Goal: Download file/media

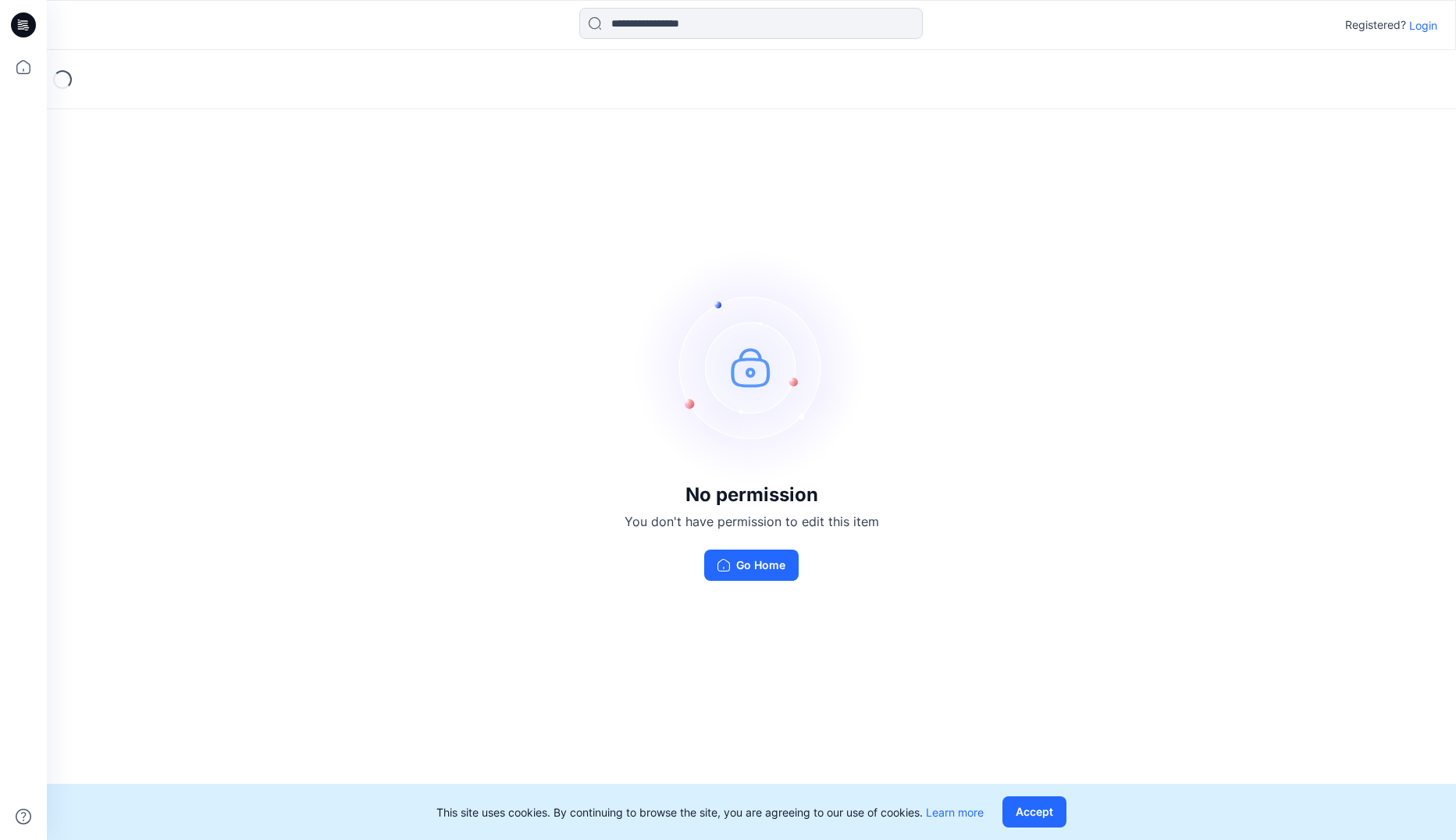
click at [1422, 26] on p "Login" at bounding box center [1423, 25] width 28 height 16
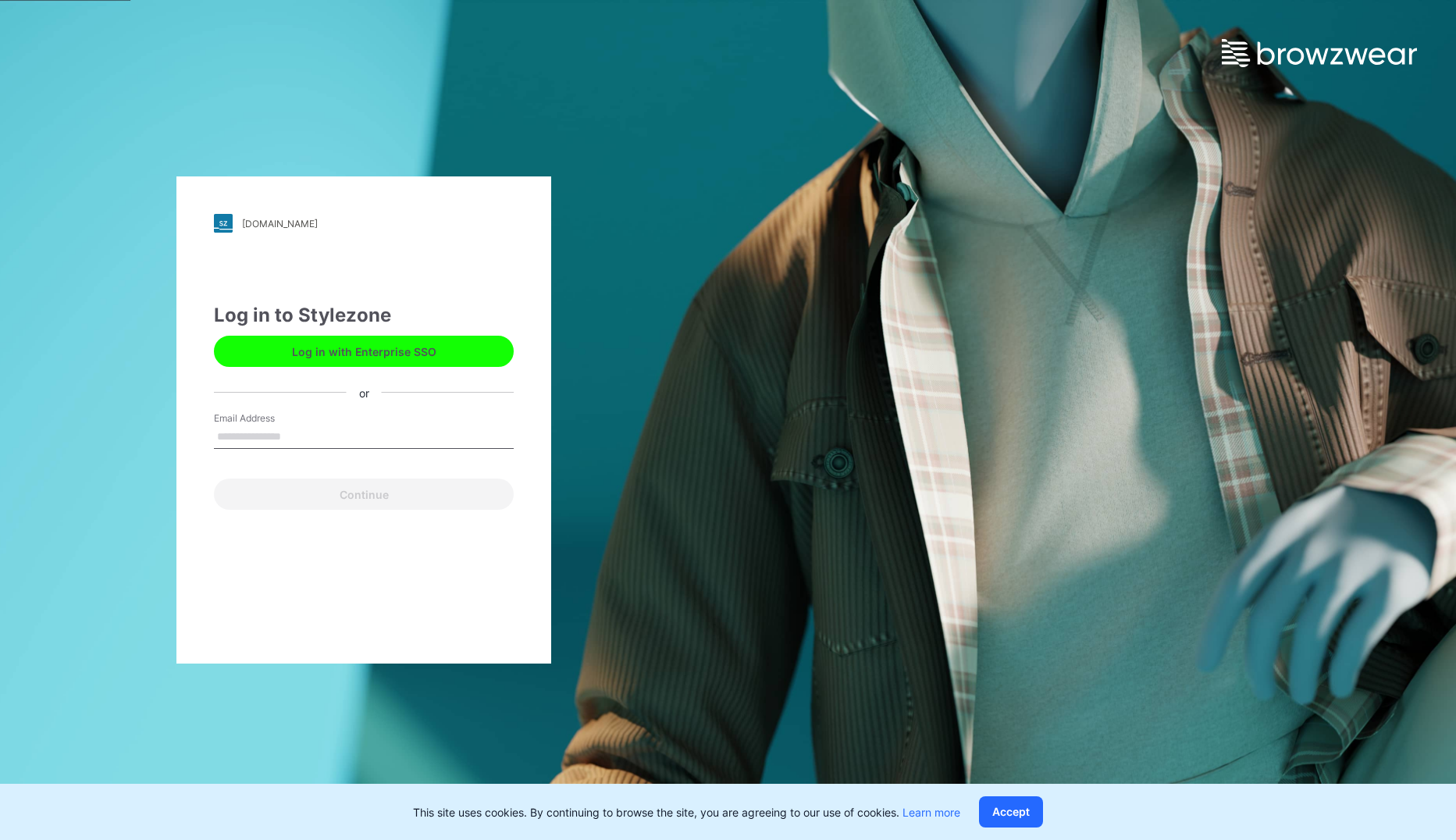
click at [409, 335] on div "Log in with Enterprise SSO" at bounding box center [363, 348] width 300 height 38
click at [411, 344] on button "Log in with Enterprise SSO" at bounding box center [363, 351] width 300 height 31
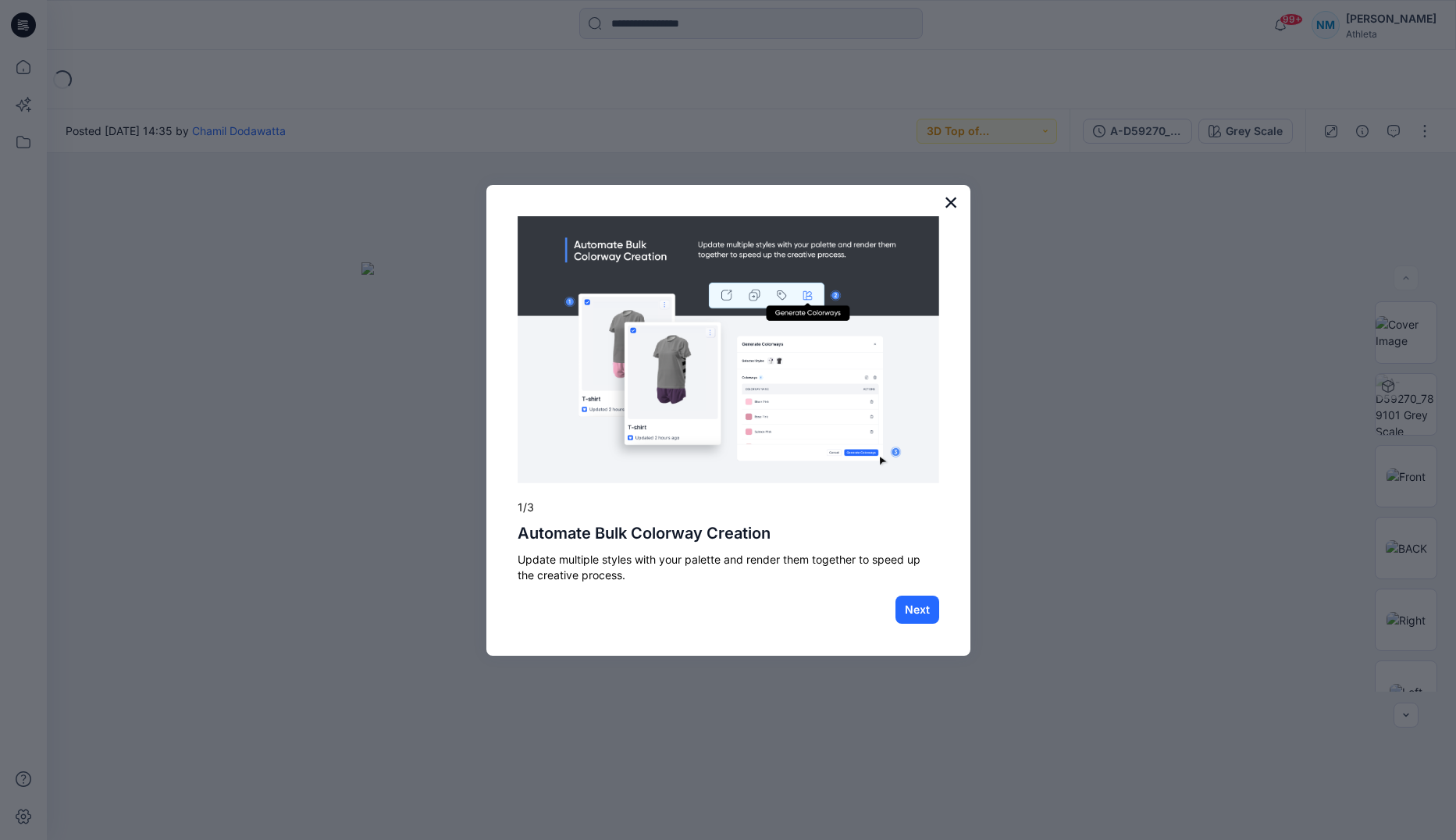
click at [956, 204] on button "×" at bounding box center [951, 202] width 15 height 25
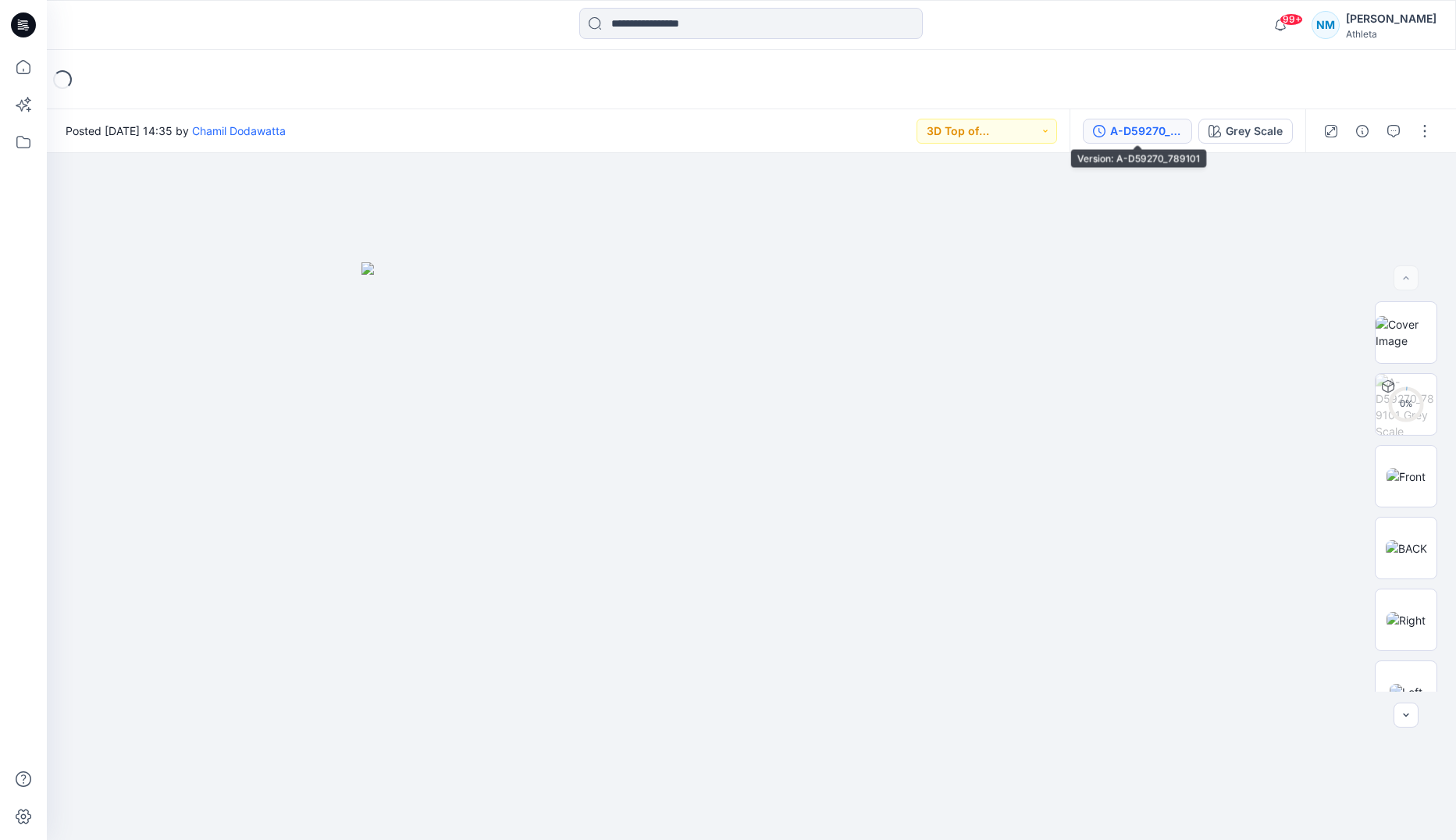
click at [1173, 122] on div "A-D59270_789101" at bounding box center [1145, 131] width 71 height 17
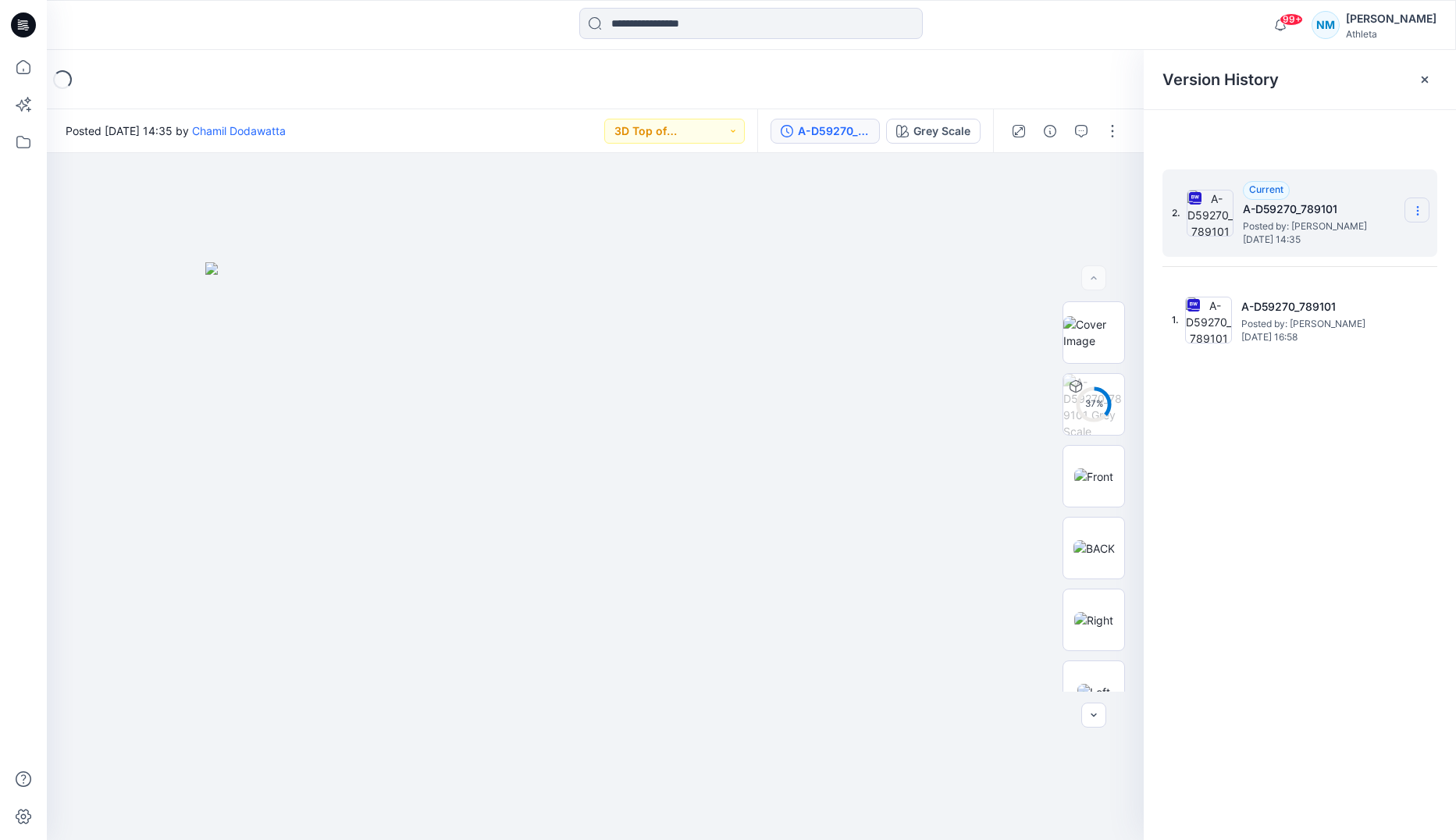
click at [1420, 210] on icon at bounding box center [1417, 210] width 12 height 12
click at [1311, 244] on span "Download Source BW File" at bounding box center [1338, 241] width 131 height 19
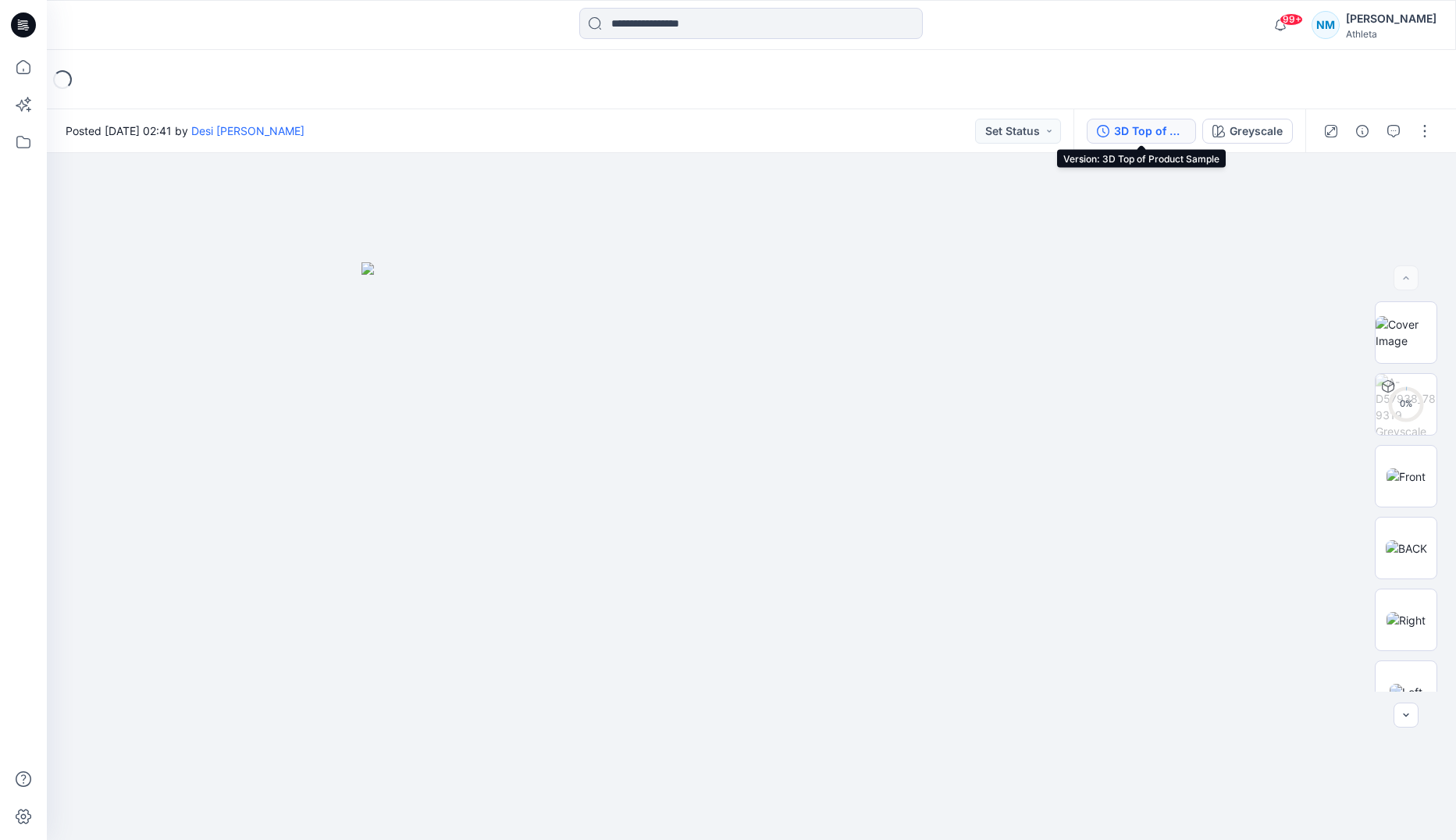
click at [1140, 132] on div "3D Top of Product Sample" at bounding box center [1149, 131] width 71 height 17
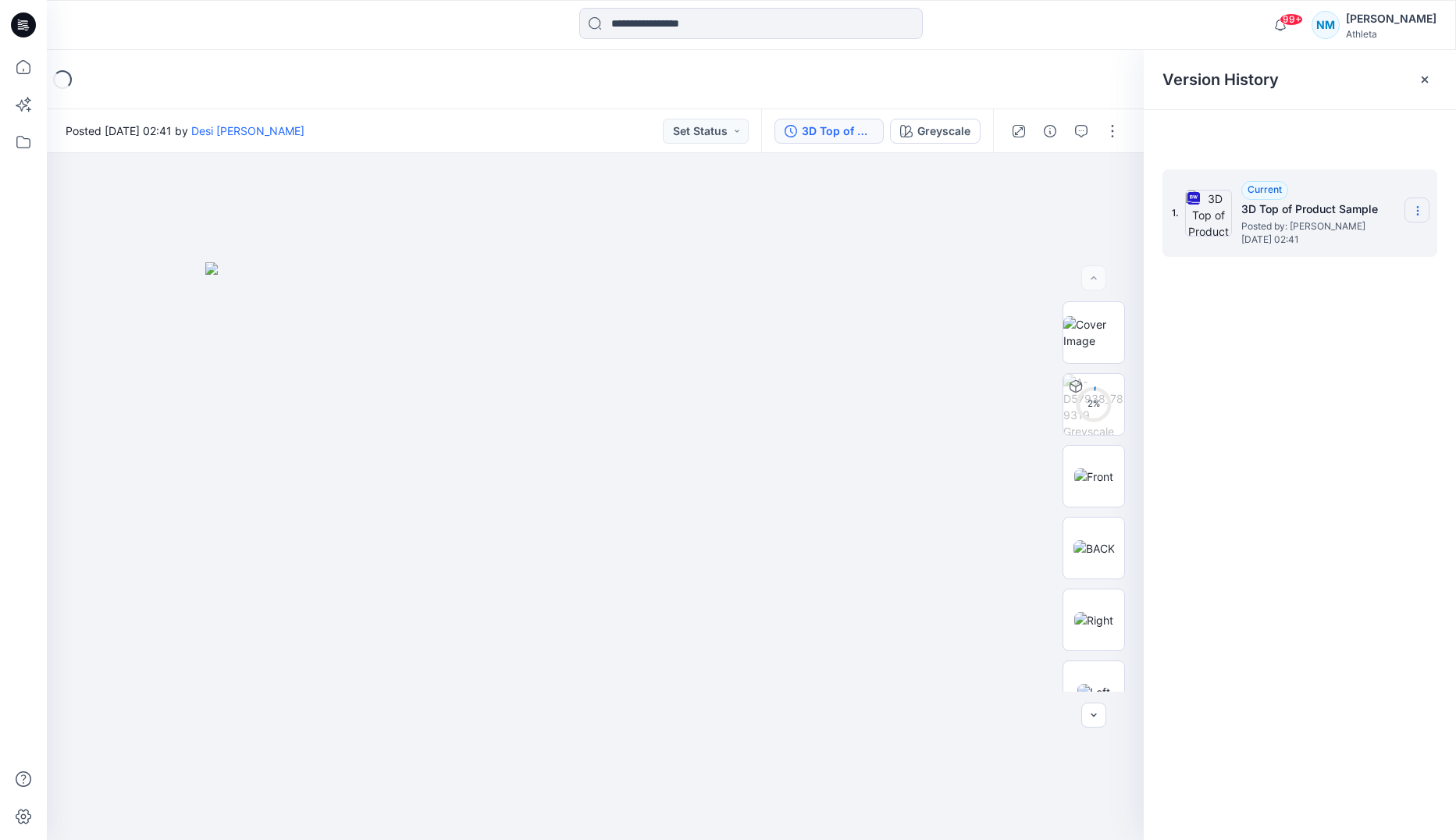
click at [1419, 214] on icon at bounding box center [1417, 210] width 12 height 12
click at [1316, 239] on span "Download Source BW File" at bounding box center [1338, 241] width 131 height 19
